Goal: Transaction & Acquisition: Obtain resource

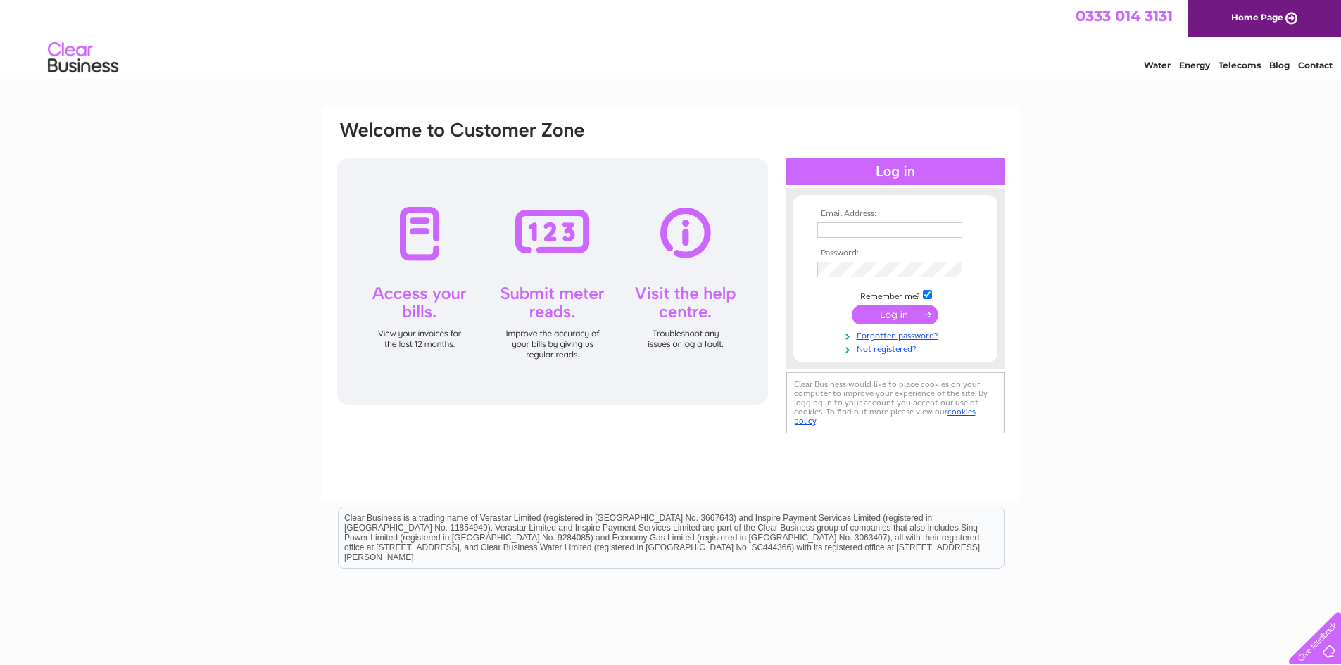
type input "accountspayable@kentfoods.co.uk"
click at [880, 312] on input "submit" at bounding box center [895, 315] width 87 height 20
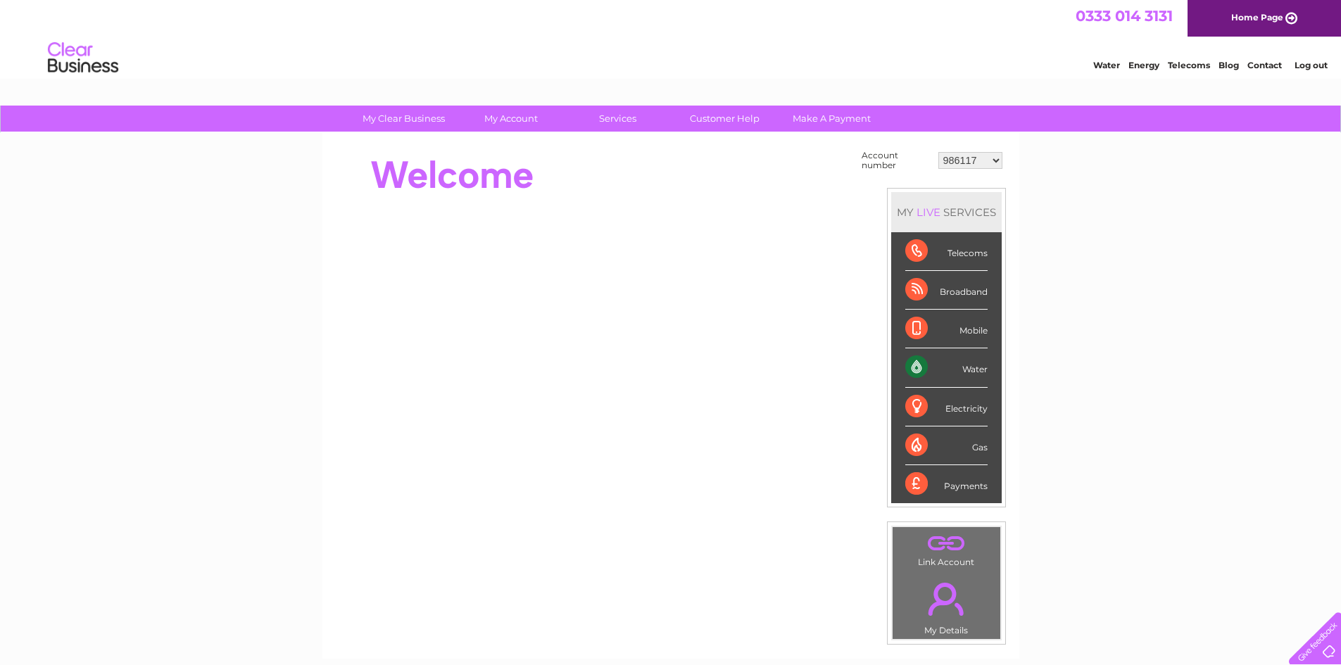
click at [935, 362] on div "Water" at bounding box center [946, 367] width 82 height 39
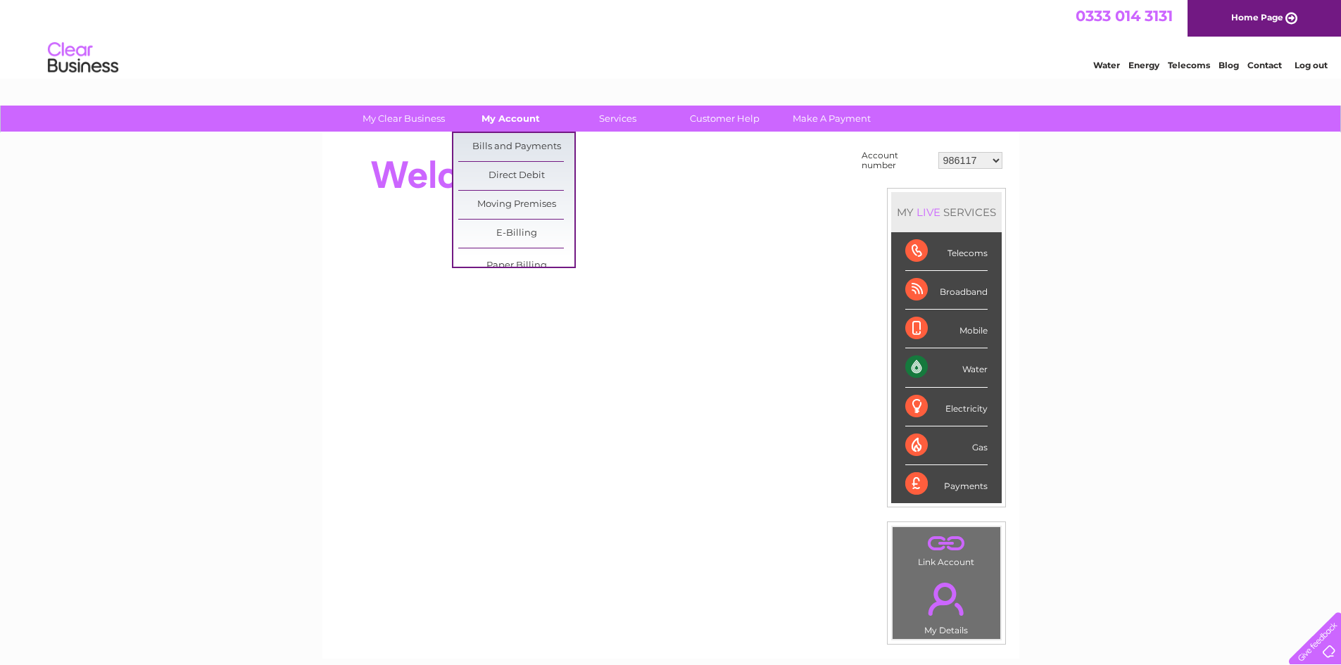
click at [505, 118] on link "My Account" at bounding box center [511, 119] width 116 height 26
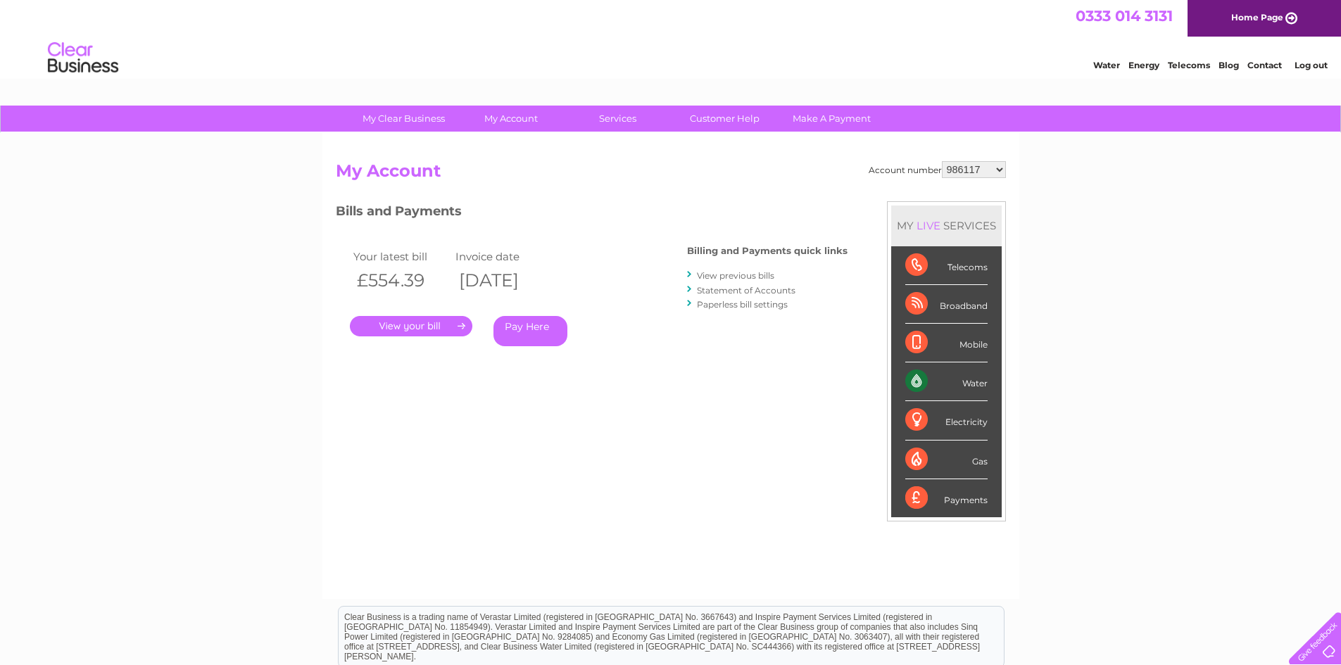
click at [434, 325] on link "." at bounding box center [411, 326] width 122 height 20
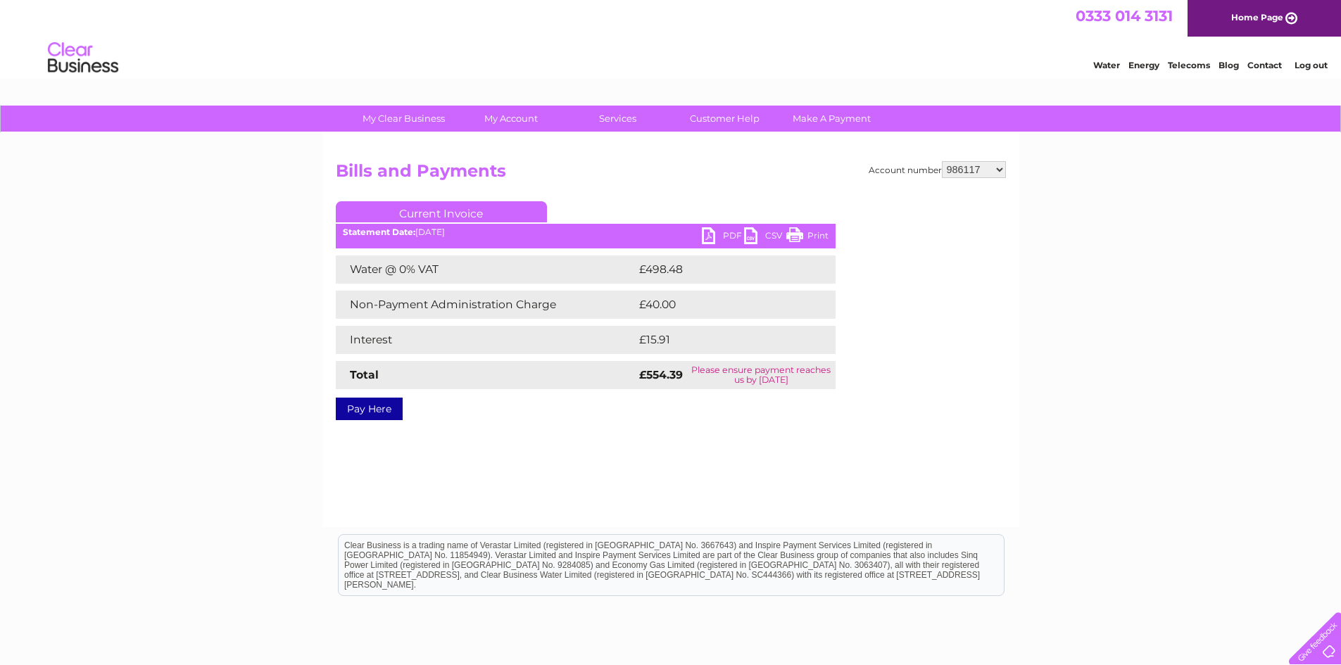
click at [698, 237] on div "Statement Date: 02/10/2025" at bounding box center [586, 232] width 500 height 10
click at [707, 231] on link "PDF" at bounding box center [723, 237] width 42 height 20
